Goal: Task Accomplishment & Management: Manage account settings

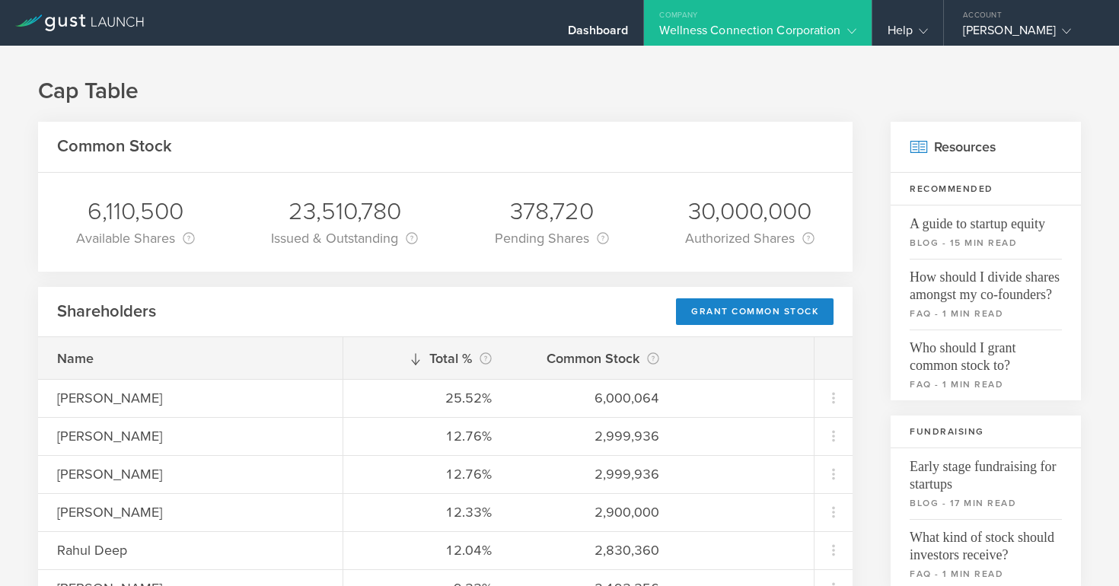
click at [825, 24] on div "Wellness Connection Corporation" at bounding box center [758, 34] width 196 height 23
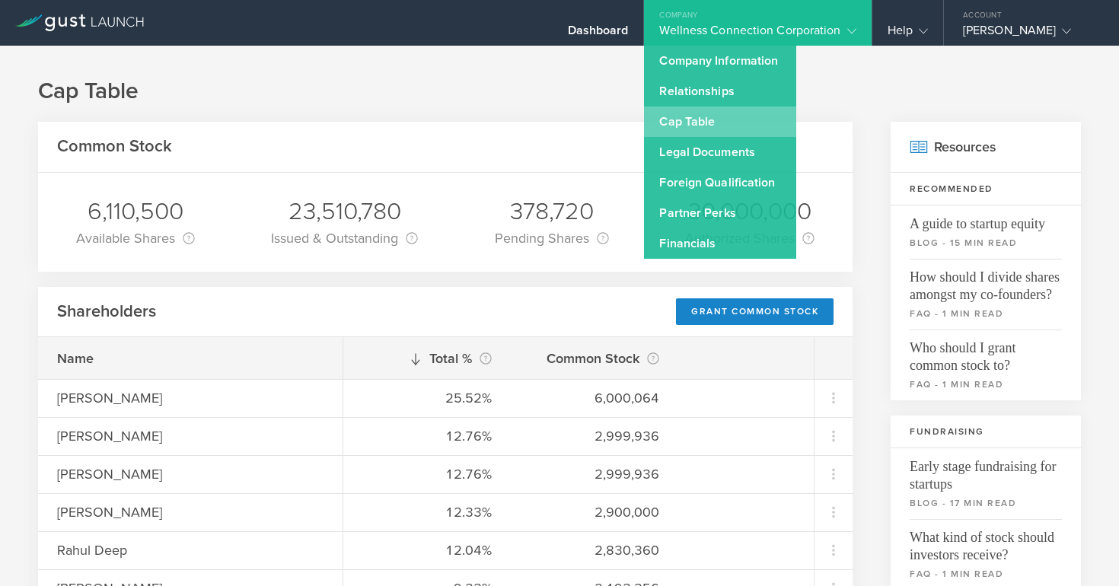
drag, startPoint x: 708, startPoint y: 122, endPoint x: 703, endPoint y: 115, distance: 8.7
click at [703, 115] on link "Cap Table" at bounding box center [720, 122] width 152 height 30
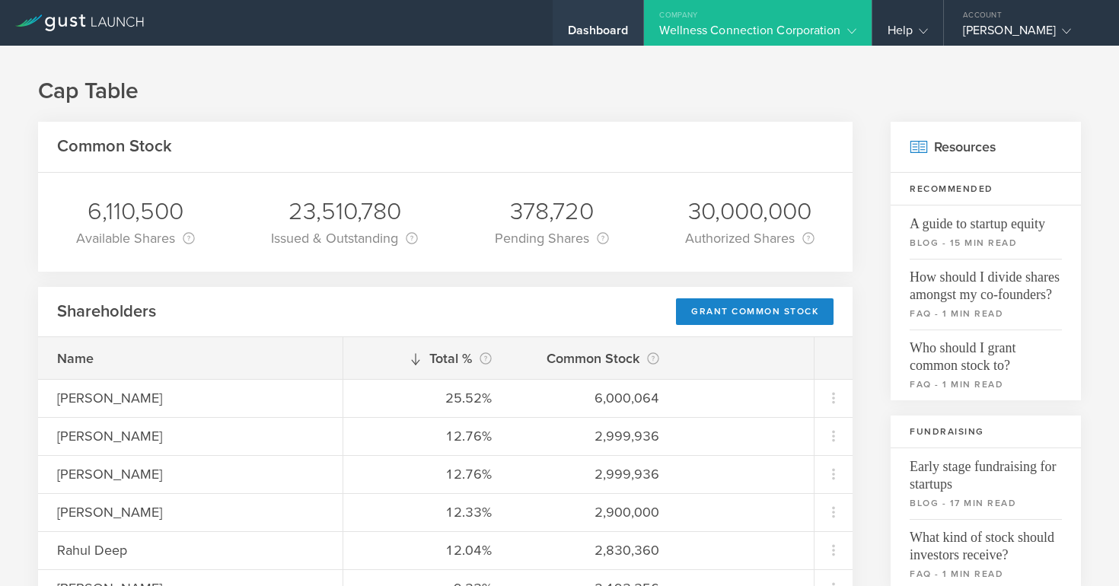
click at [599, 34] on div "Dashboard" at bounding box center [598, 34] width 61 height 23
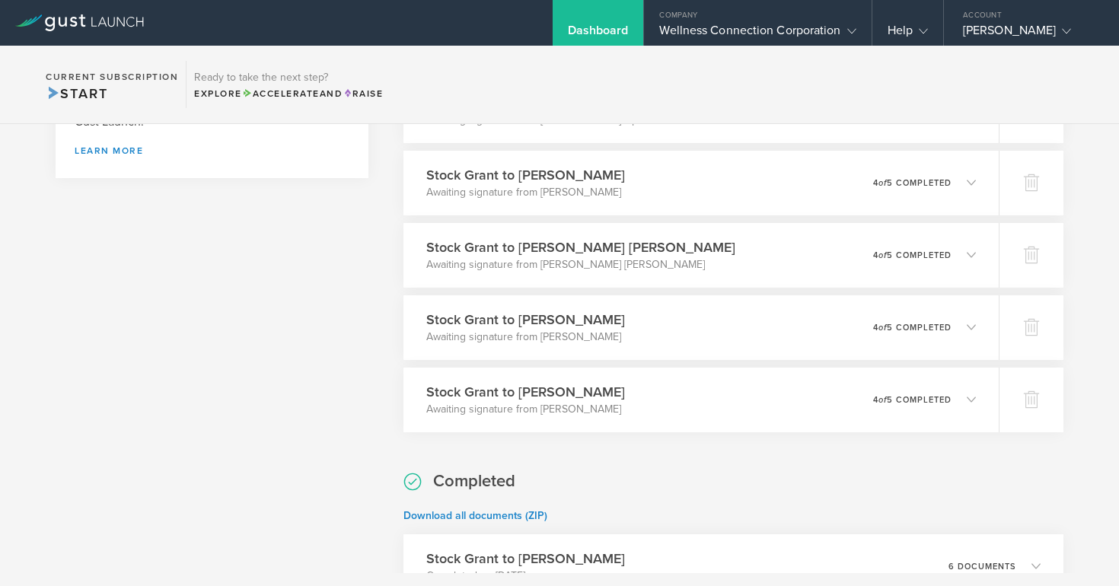
scroll to position [711, 0]
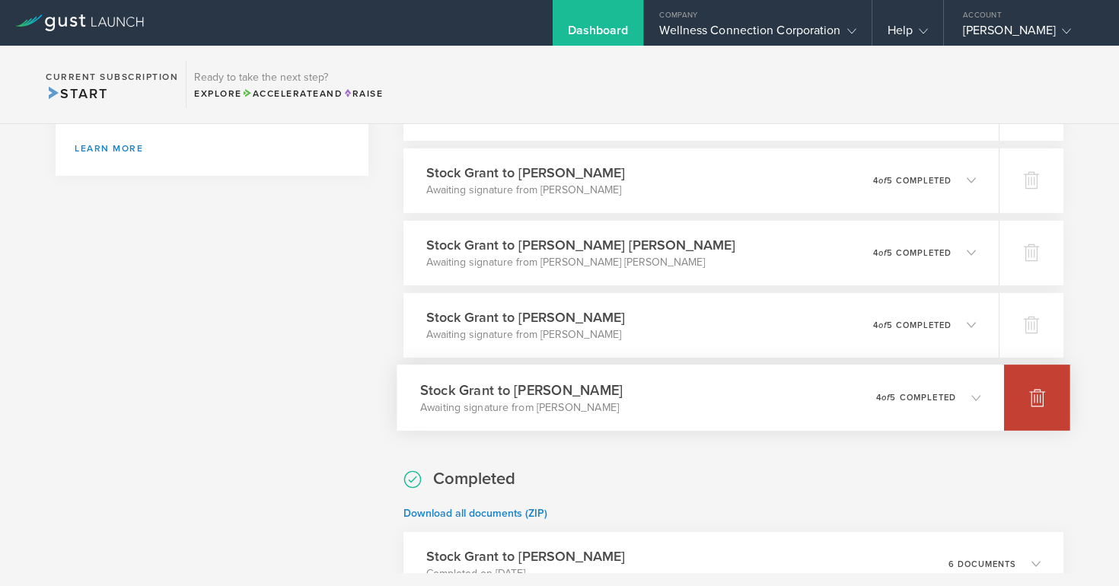
click at [1037, 398] on icon at bounding box center [1038, 398] width 16 height 14
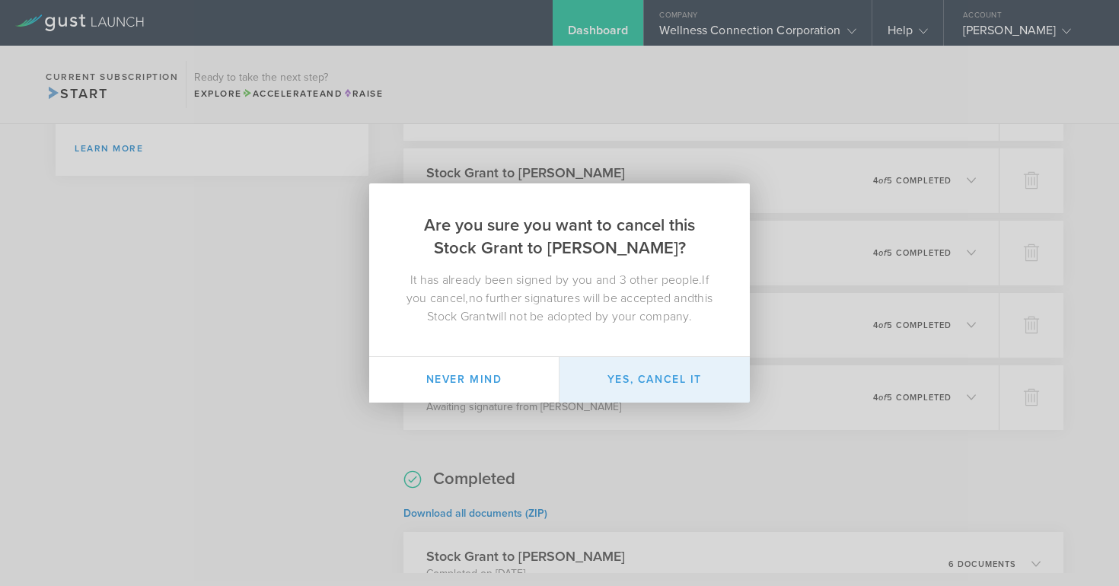
click at [641, 378] on button "Yes, cancel it" at bounding box center [655, 380] width 190 height 46
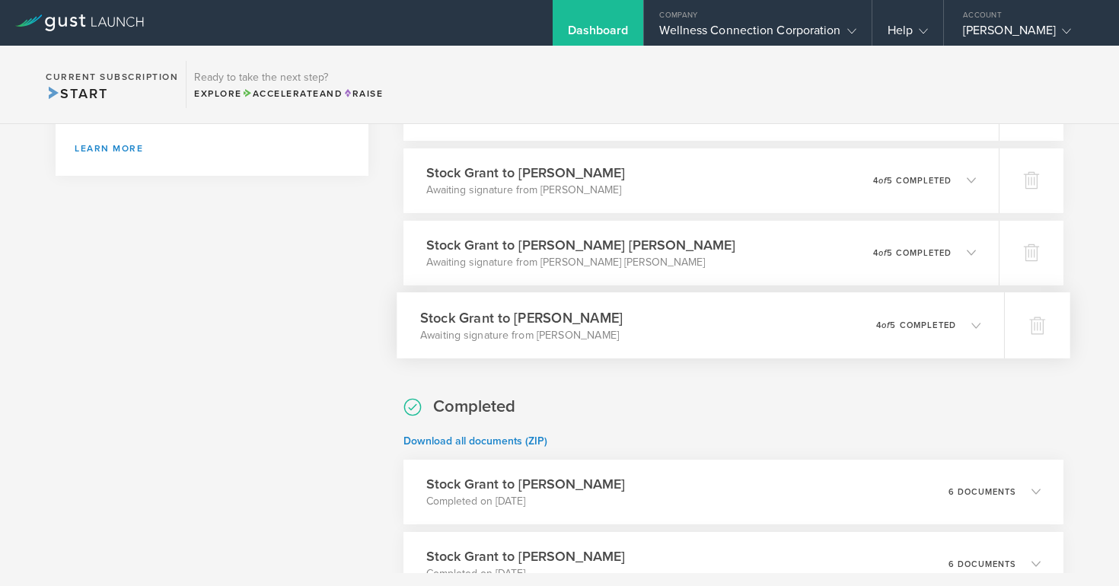
click at [976, 324] on icon at bounding box center [976, 325] width 9 height 9
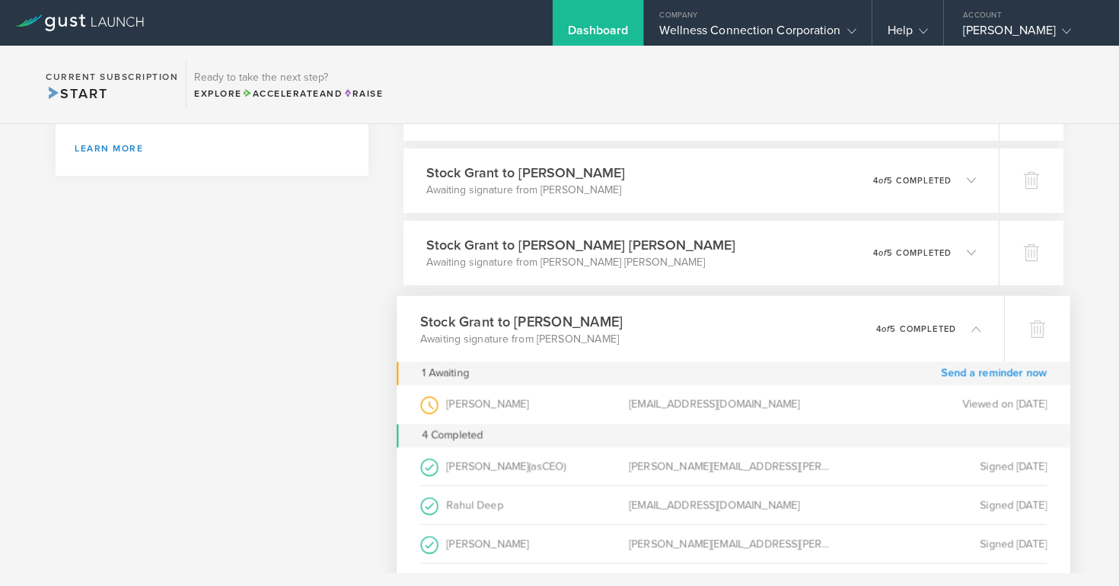
click at [969, 371] on link "Send a reminder now" at bounding box center [994, 374] width 106 height 24
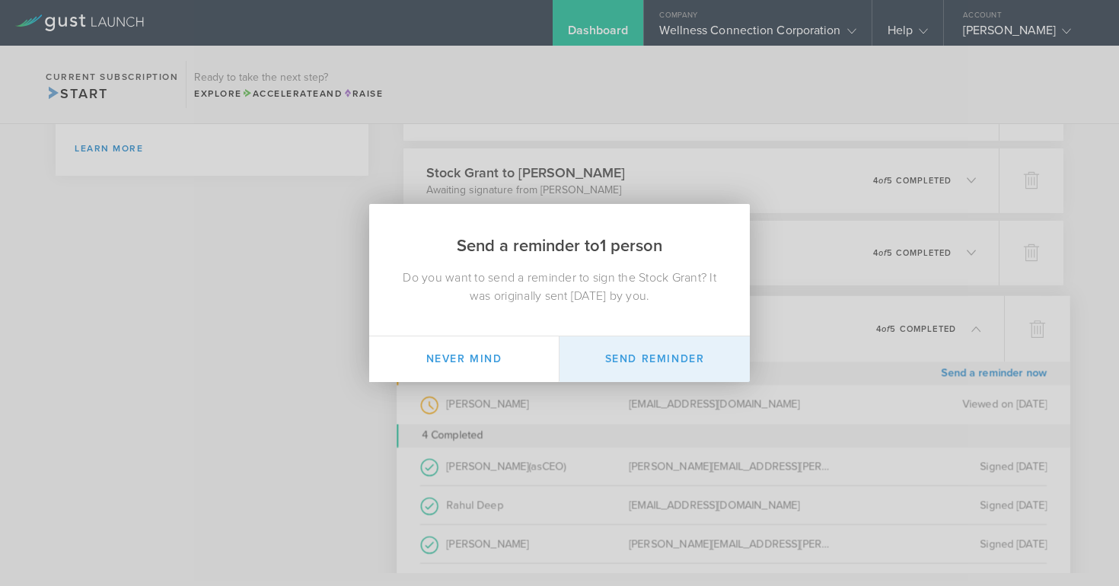
drag, startPoint x: 692, startPoint y: 353, endPoint x: 704, endPoint y: 344, distance: 14.8
click at [693, 353] on button "Send Reminder" at bounding box center [655, 360] width 190 height 46
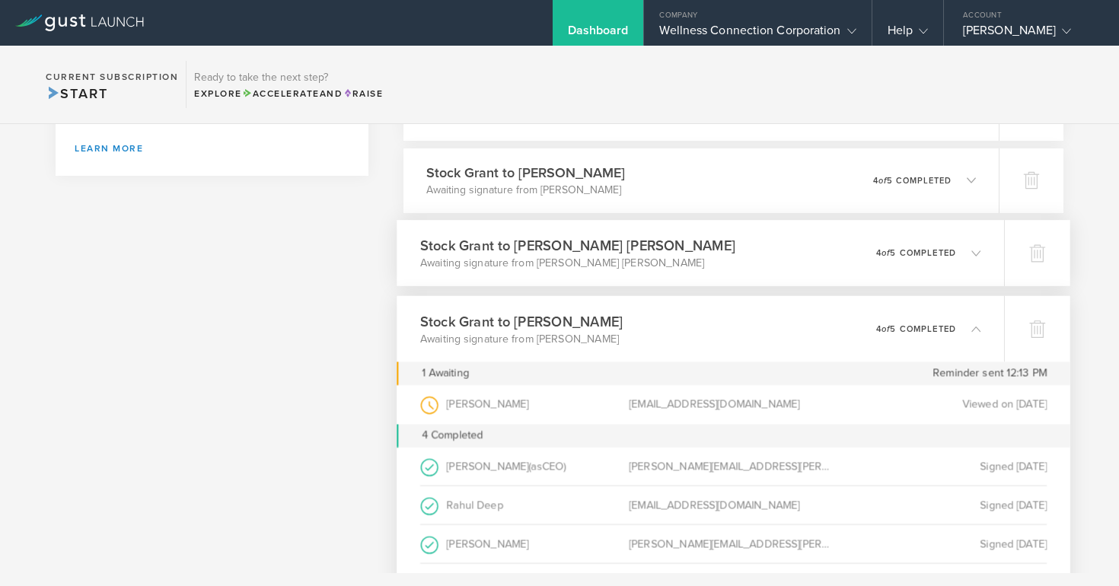
click at [981, 254] on icon at bounding box center [976, 252] width 9 height 9
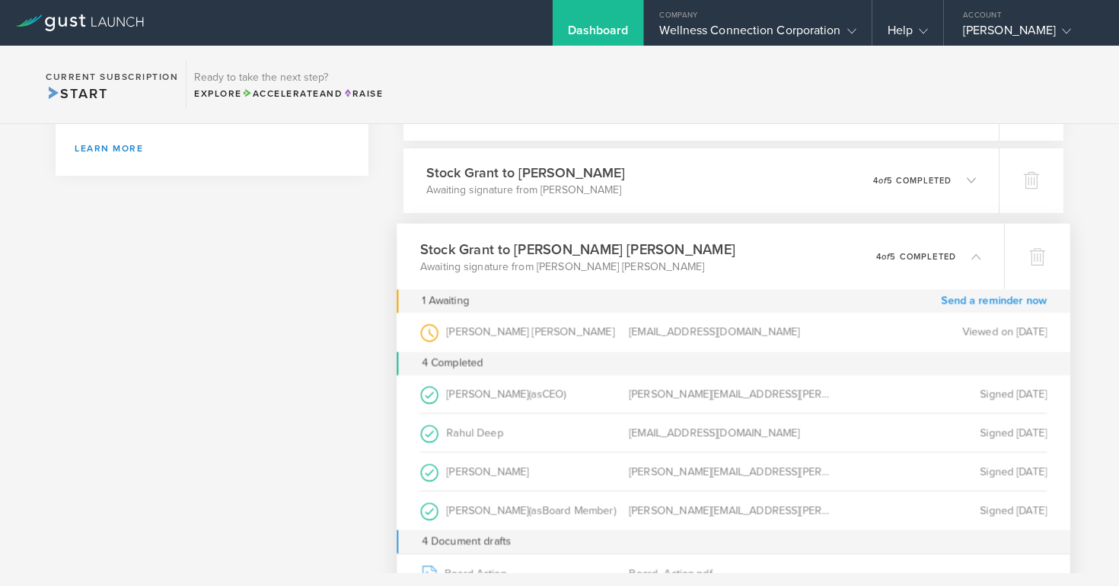
click at [969, 295] on link "Send a reminder now" at bounding box center [994, 301] width 106 height 24
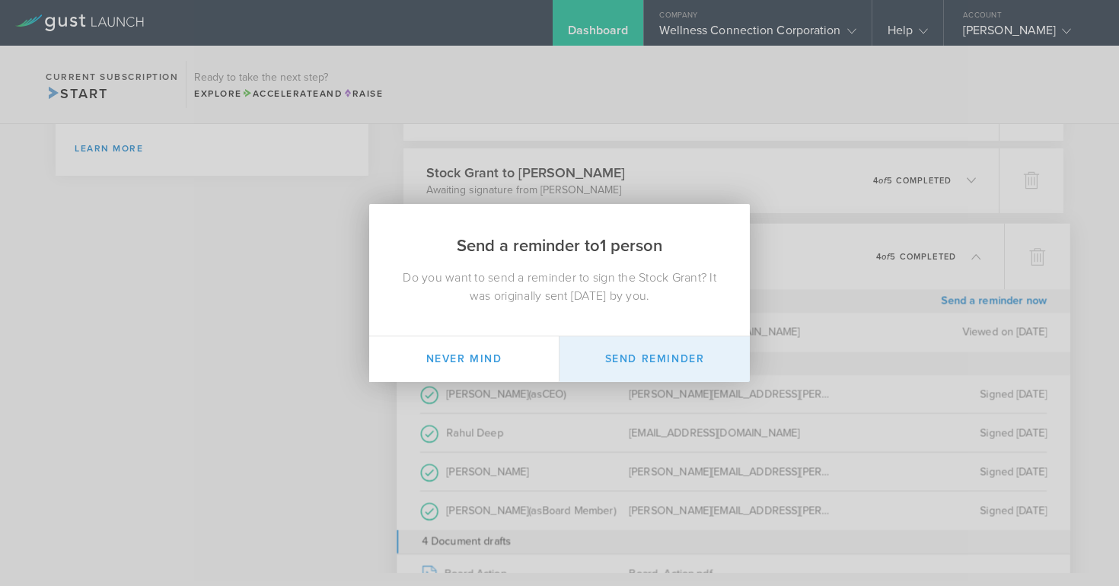
drag, startPoint x: 651, startPoint y: 356, endPoint x: 660, endPoint y: 345, distance: 13.6
click at [653, 355] on button "Send Reminder" at bounding box center [655, 360] width 190 height 46
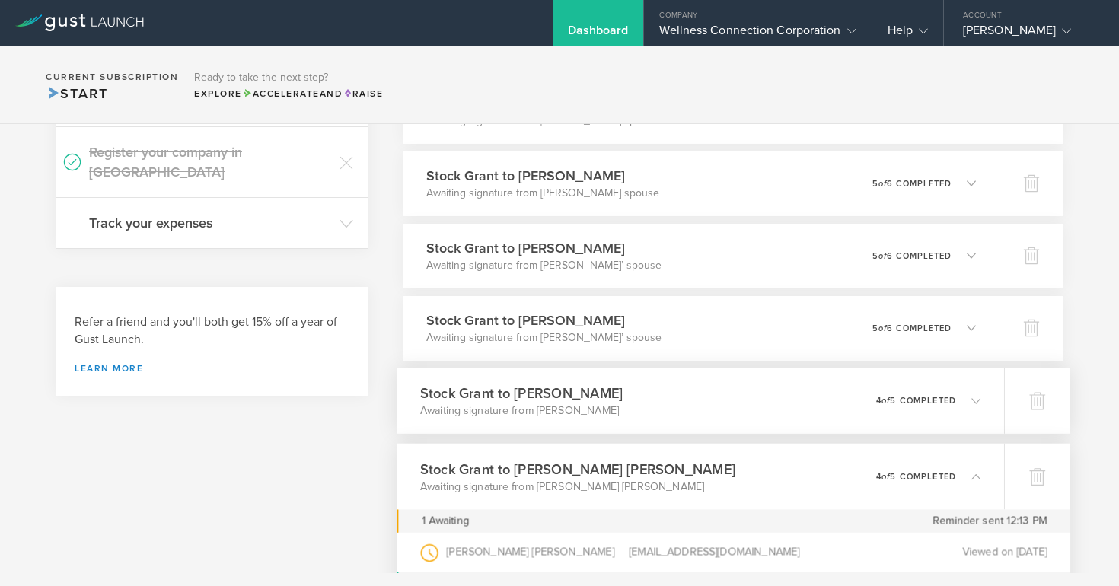
scroll to position [488, 0]
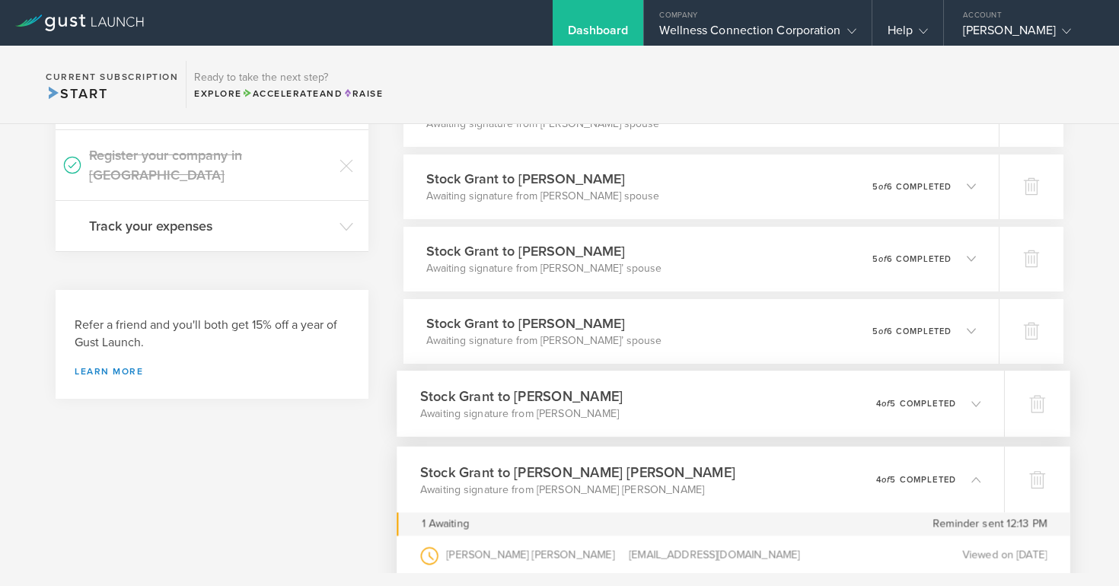
click at [978, 401] on icon at bounding box center [976, 403] width 9 height 9
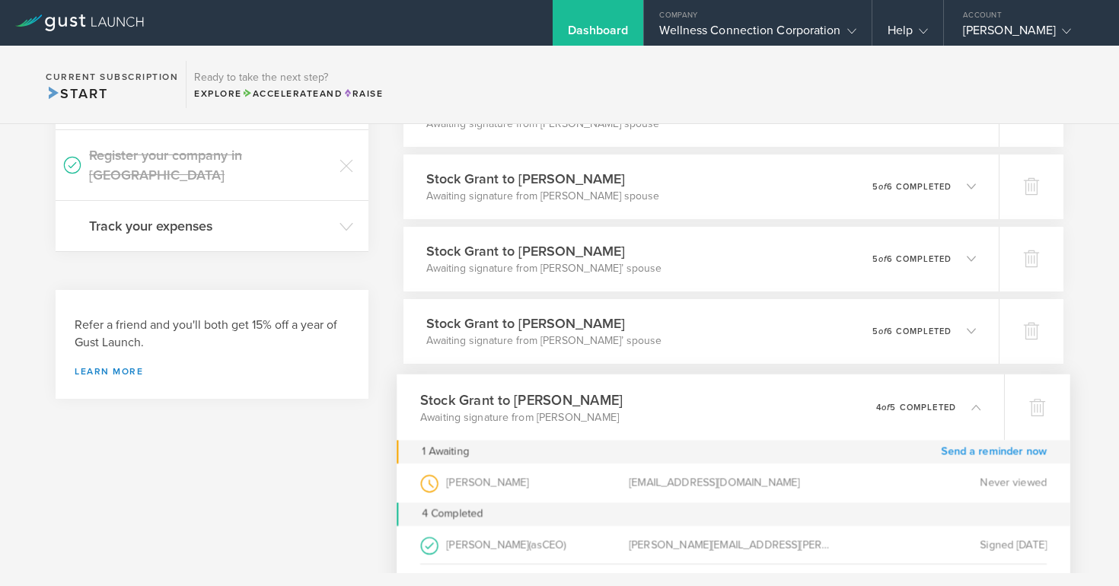
click at [980, 452] on link "Send a reminder now" at bounding box center [994, 452] width 106 height 24
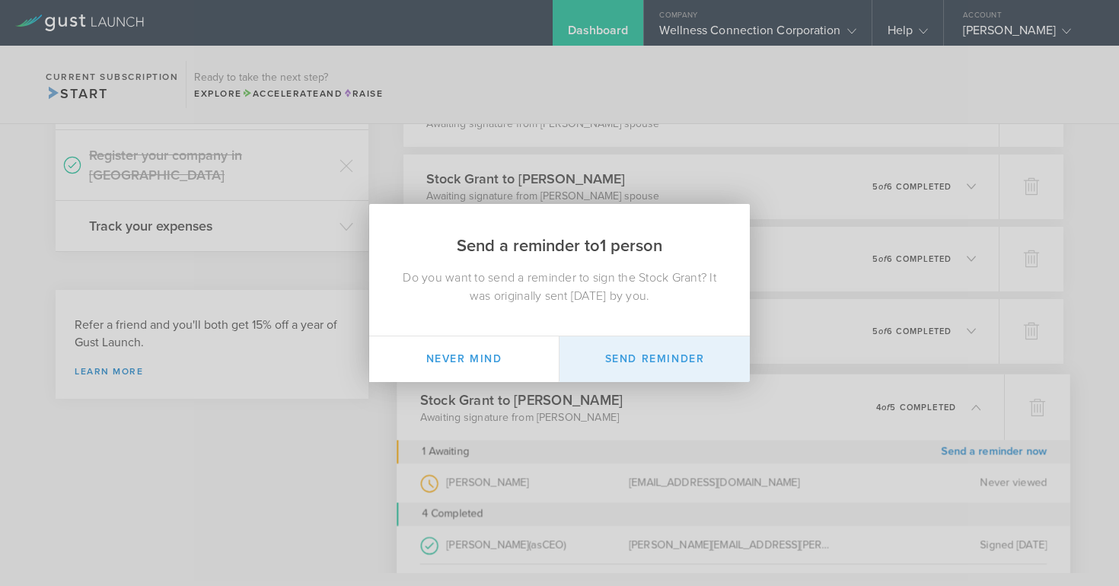
click at [665, 359] on button "Send Reminder" at bounding box center [655, 360] width 190 height 46
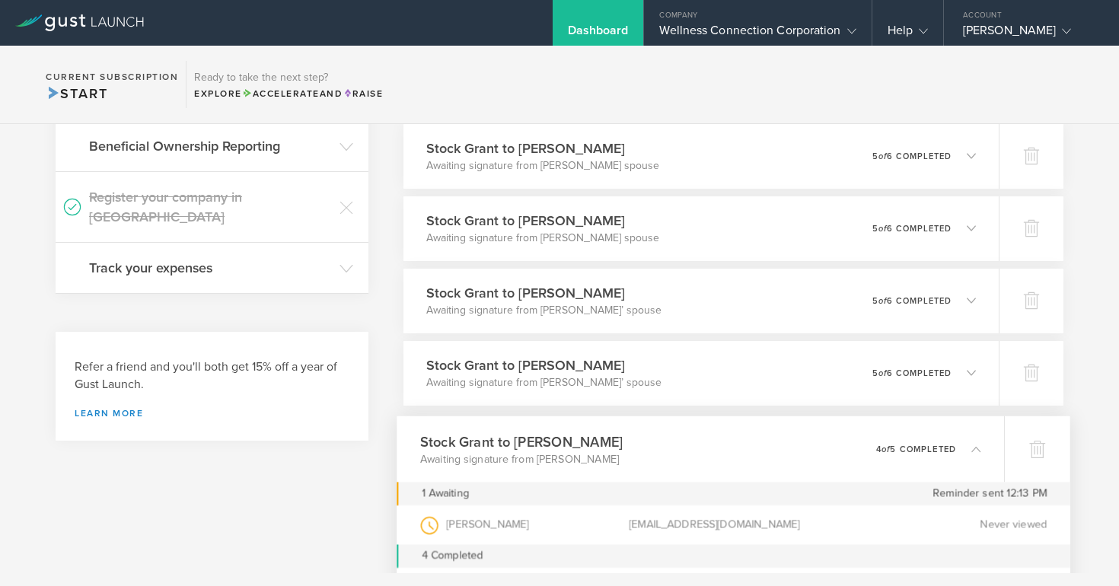
scroll to position [442, 0]
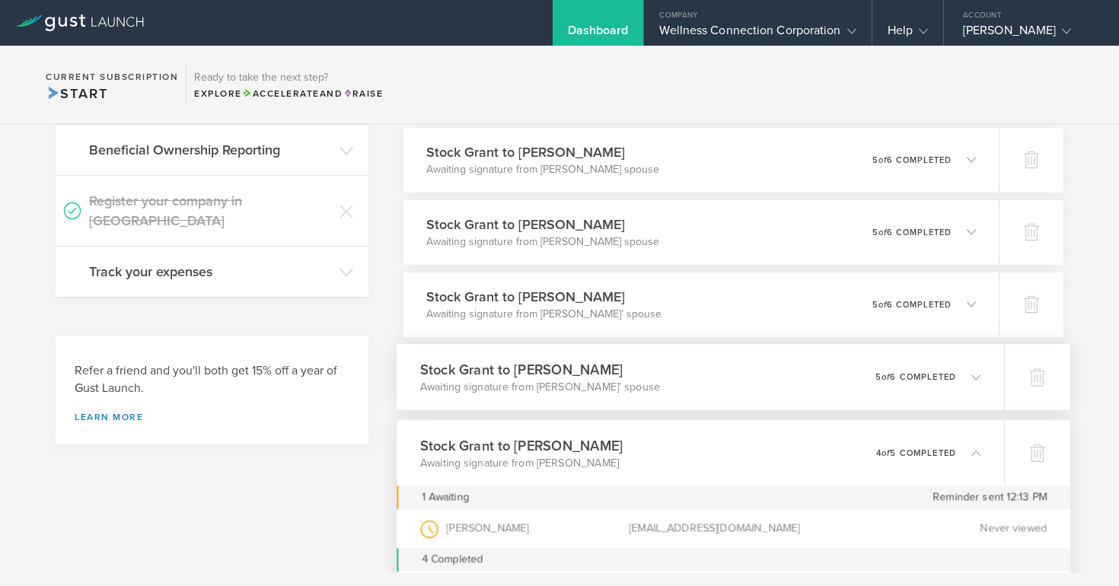
click at [976, 377] on icon at bounding box center [976, 376] width 9 height 9
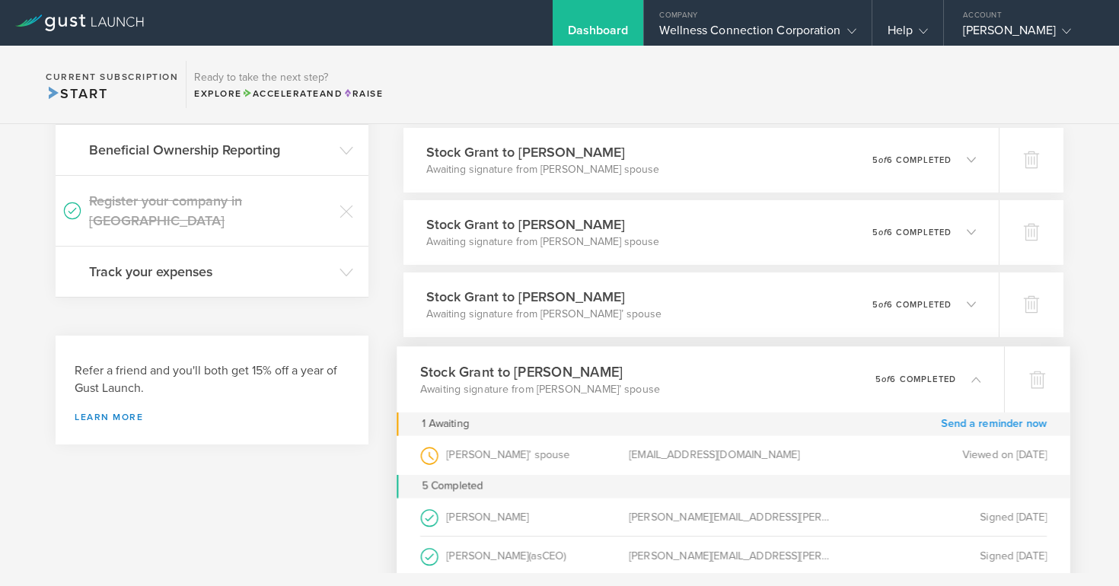
click at [968, 417] on link "Send a reminder now" at bounding box center [994, 424] width 106 height 24
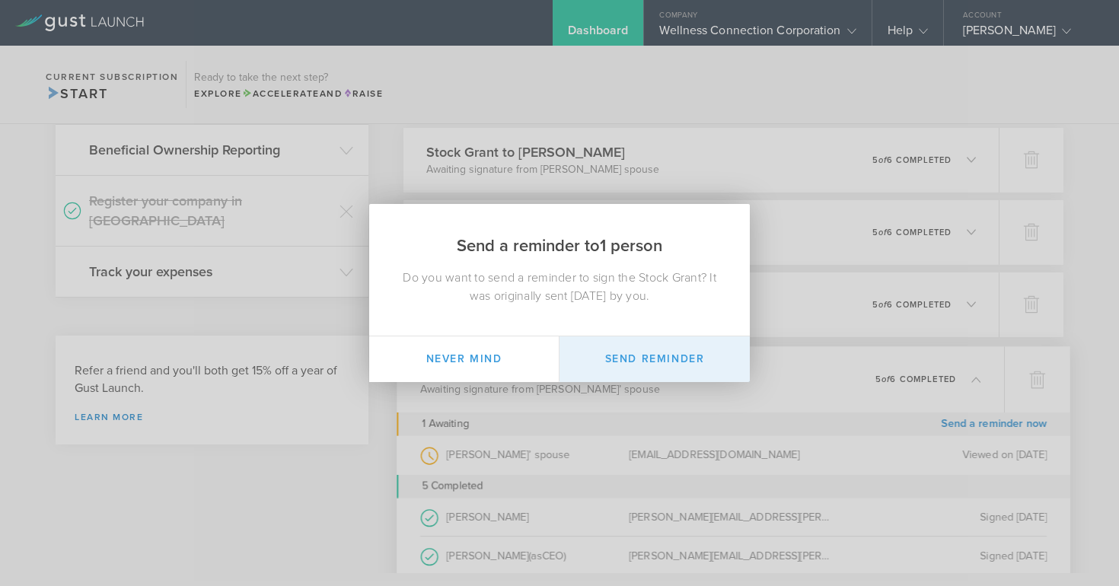
click at [672, 356] on button "Send Reminder" at bounding box center [655, 360] width 190 height 46
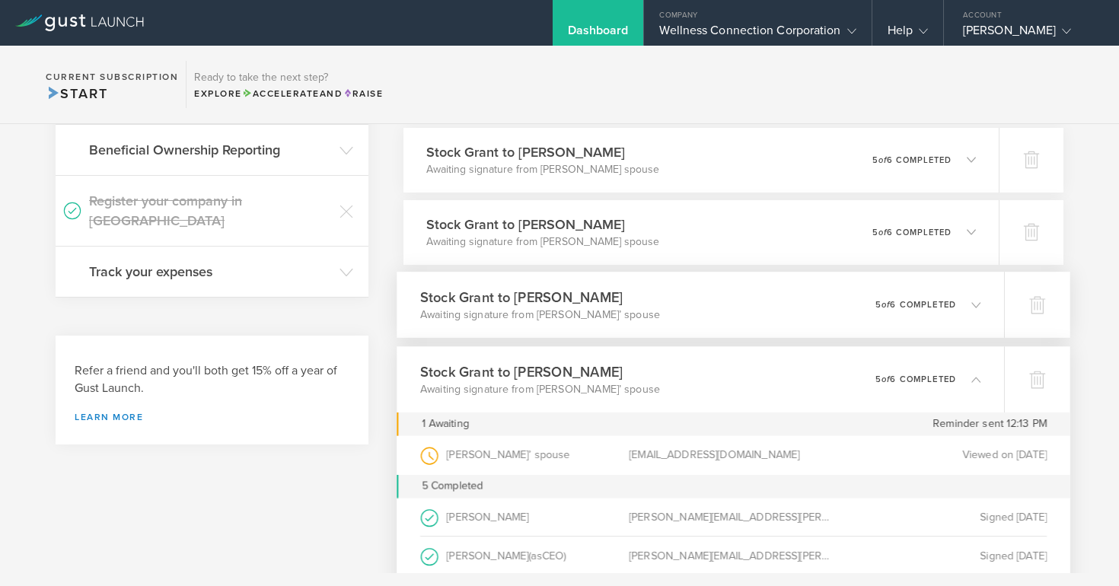
click at [973, 300] on icon at bounding box center [976, 304] width 9 height 9
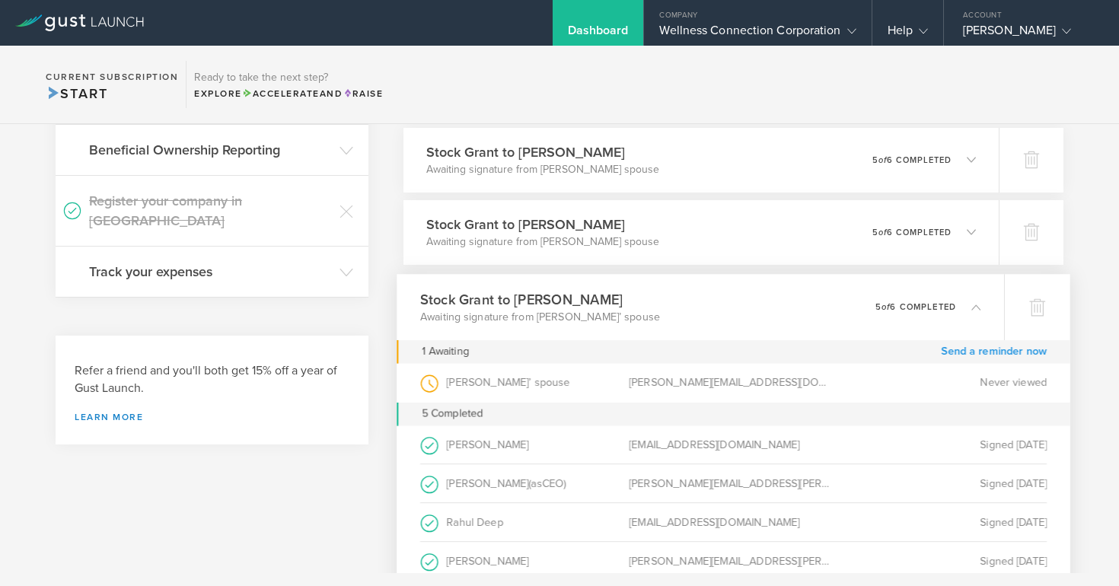
click at [965, 353] on link "Send a reminder now" at bounding box center [994, 352] width 106 height 24
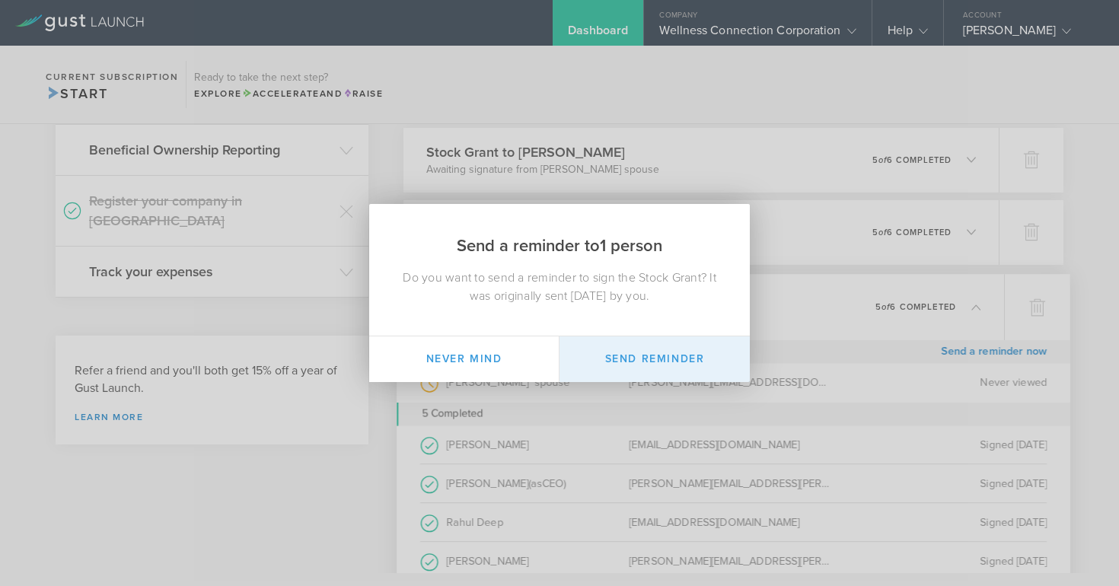
click at [691, 359] on button "Send Reminder" at bounding box center [655, 360] width 190 height 46
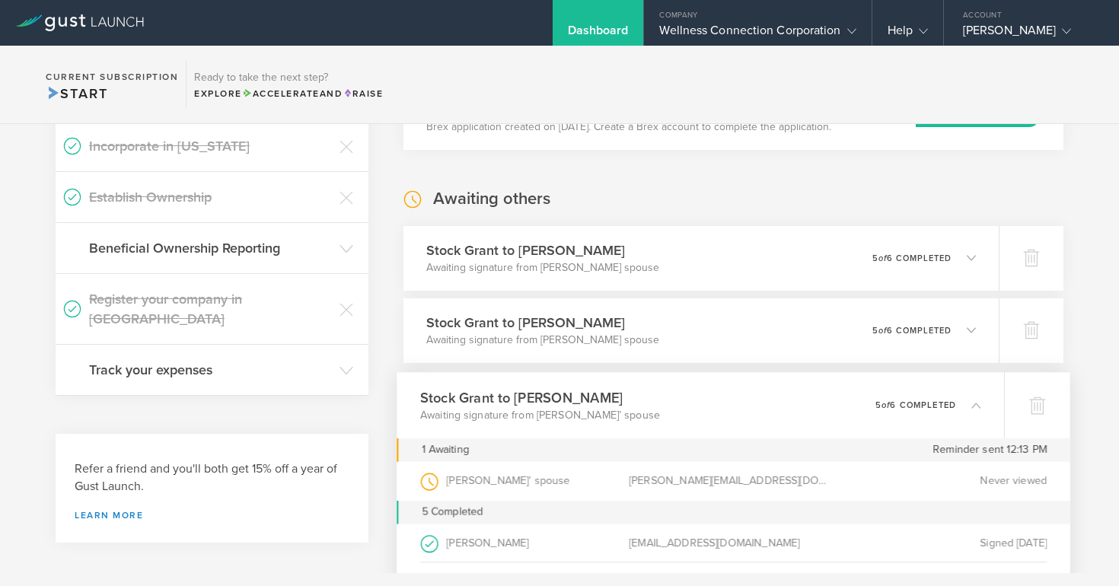
scroll to position [340, 0]
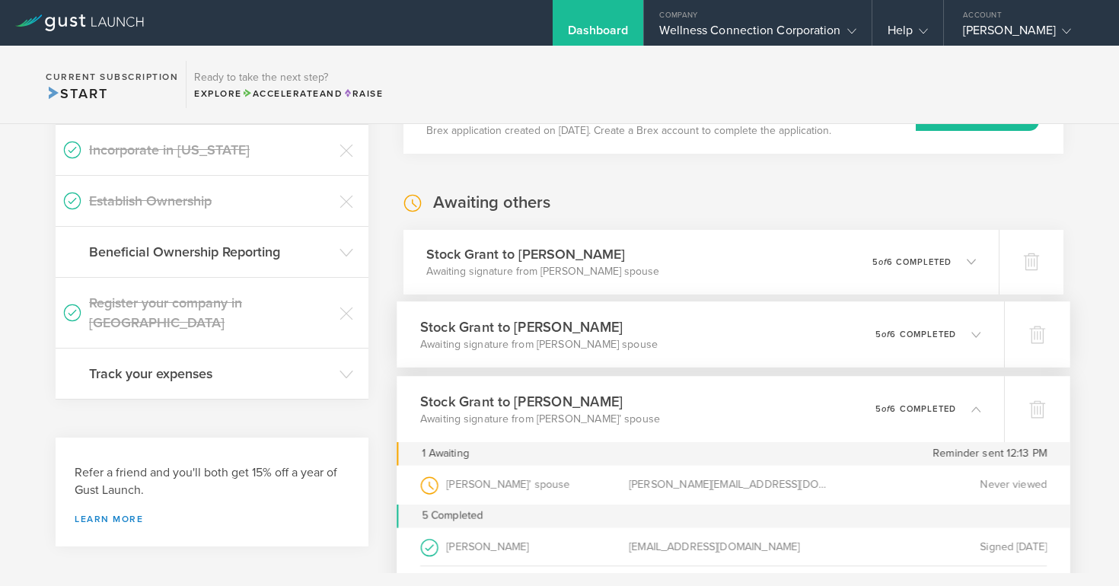
click at [975, 334] on icon at bounding box center [976, 334] width 9 height 9
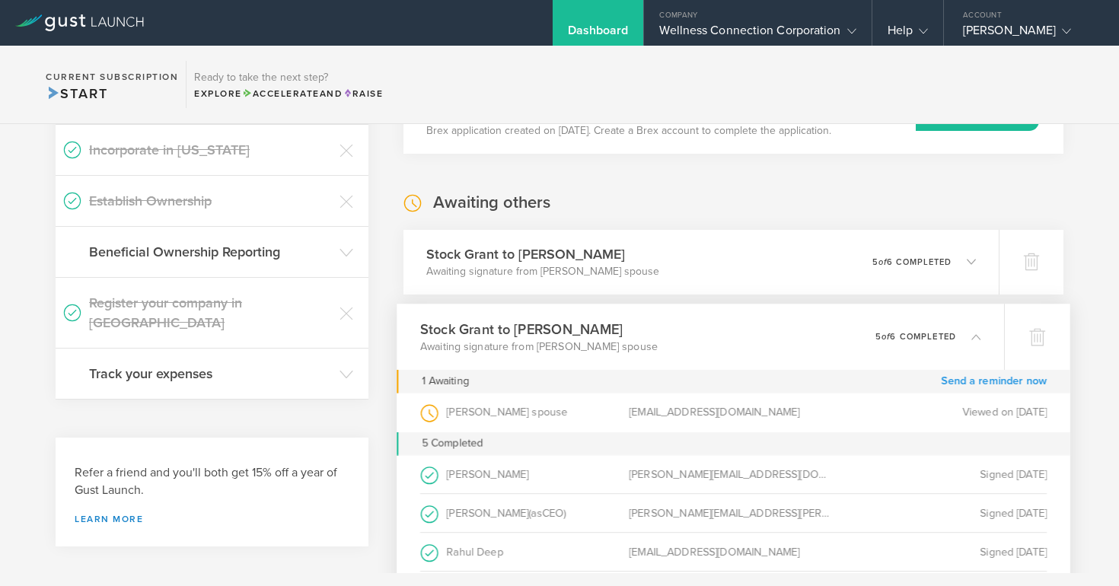
click at [960, 379] on link "Send a reminder now" at bounding box center [994, 381] width 106 height 24
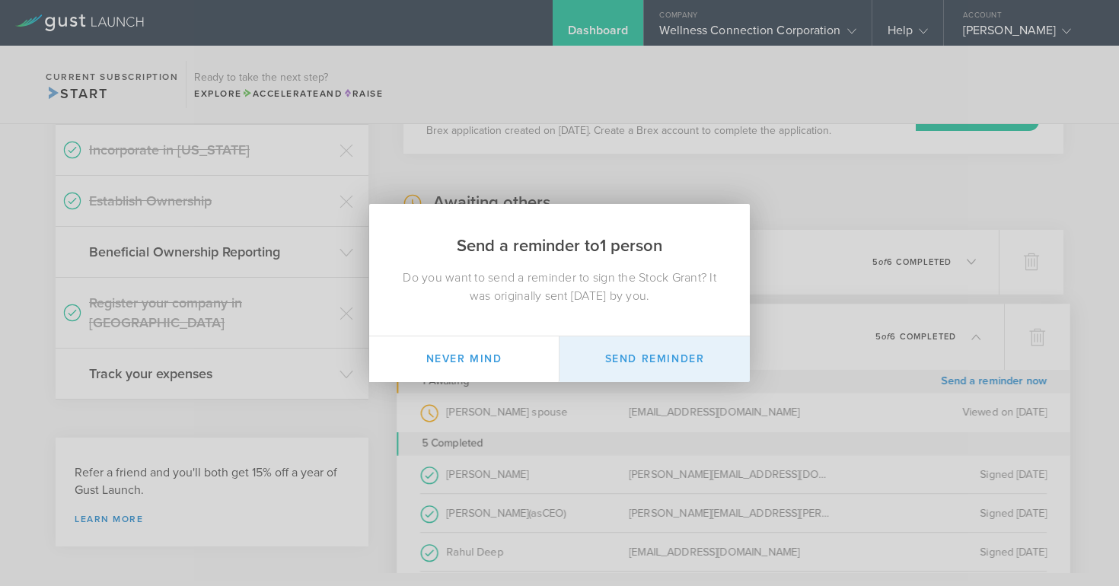
click at [694, 359] on button "Send Reminder" at bounding box center [655, 360] width 190 height 46
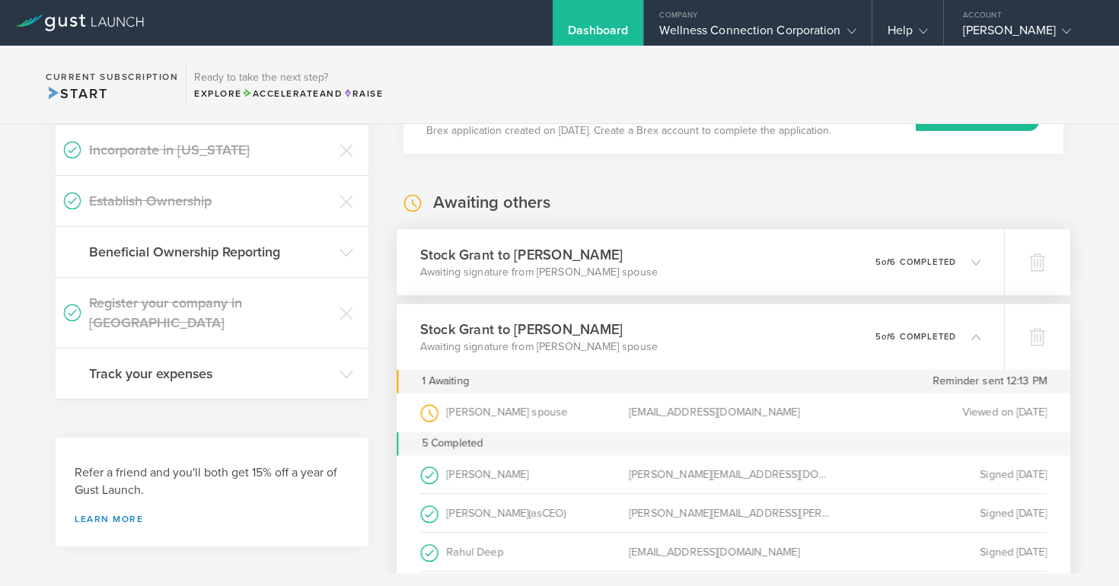
click at [978, 258] on icon at bounding box center [976, 261] width 9 height 9
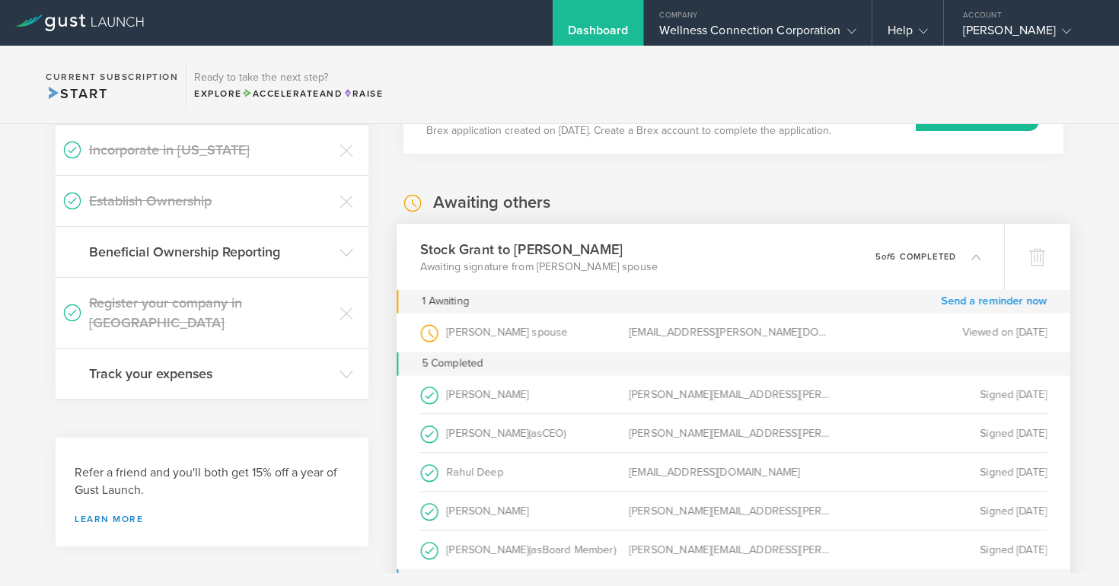
click at [969, 301] on link "Send a reminder now" at bounding box center [994, 301] width 106 height 24
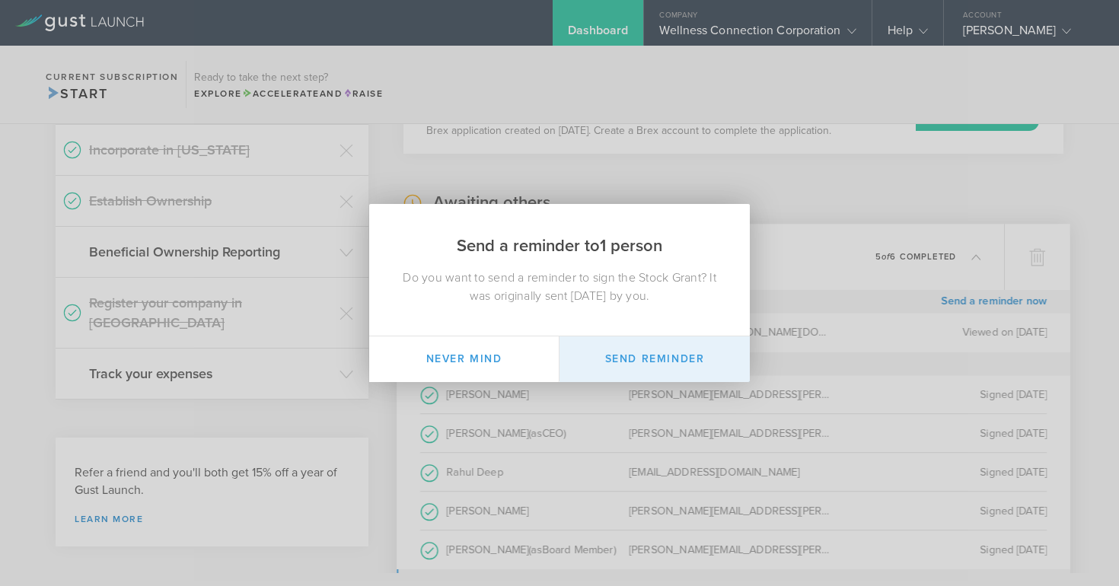
click at [680, 365] on button "Send Reminder" at bounding box center [655, 360] width 190 height 46
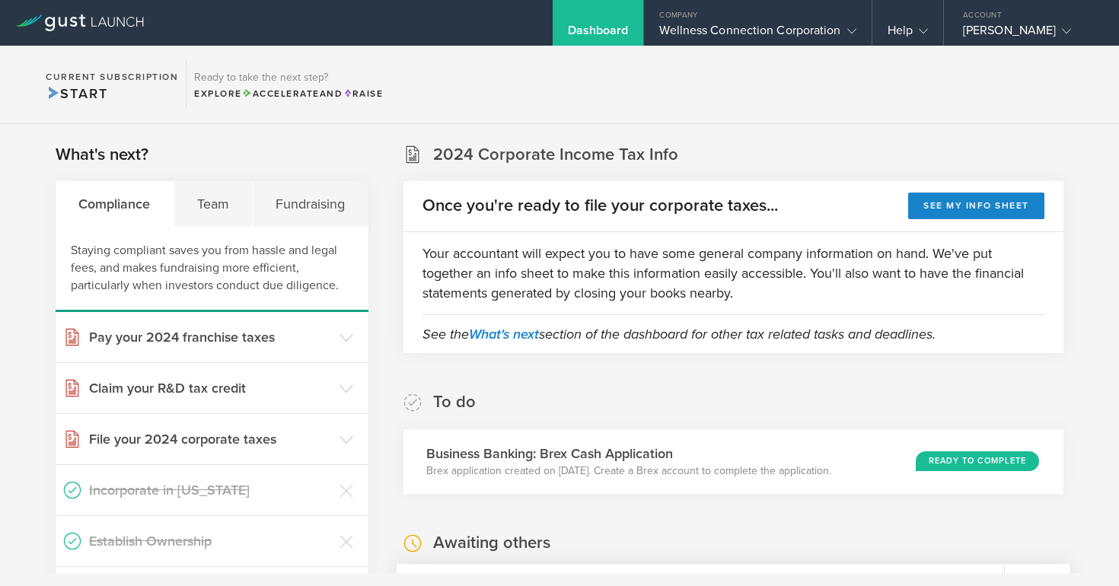
scroll to position [0, 0]
